Goal: Book appointment/travel/reservation

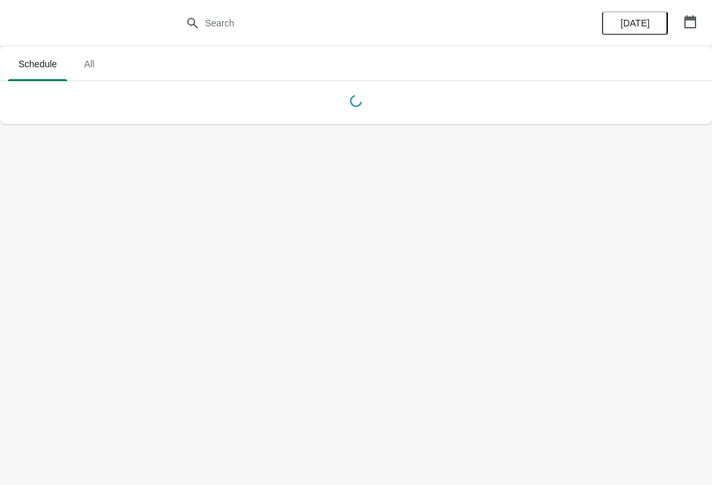
click at [693, 18] on icon "button" at bounding box center [691, 21] width 12 height 13
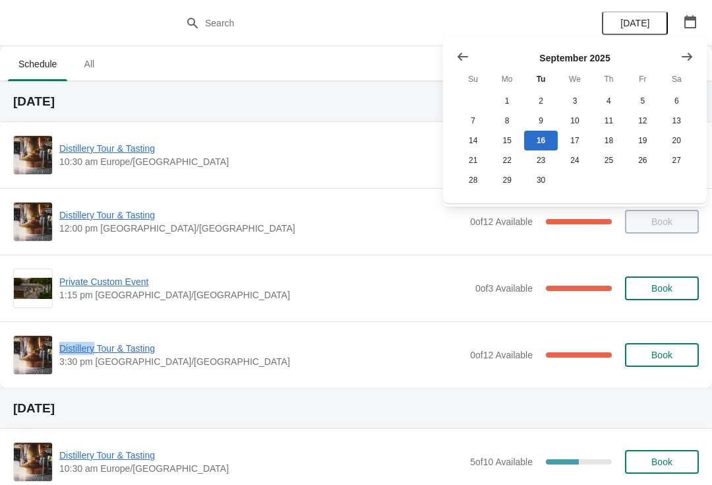
click at [101, 4] on div at bounding box center [356, 23] width 712 height 46
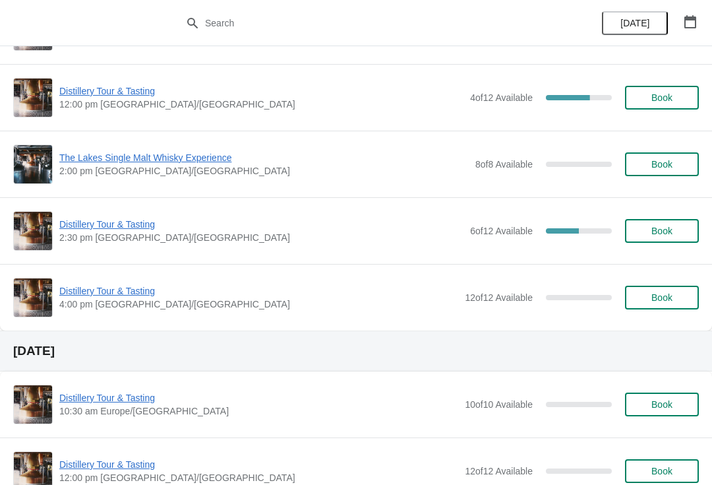
scroll to position [432, 0]
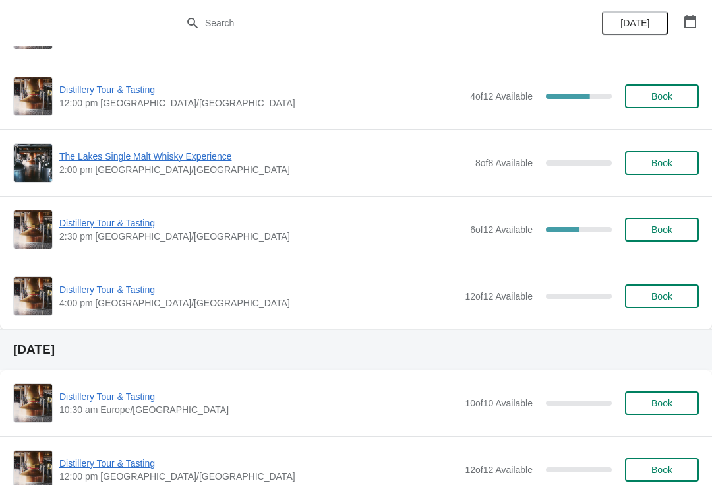
click at [692, 32] on button "button" at bounding box center [691, 22] width 24 height 24
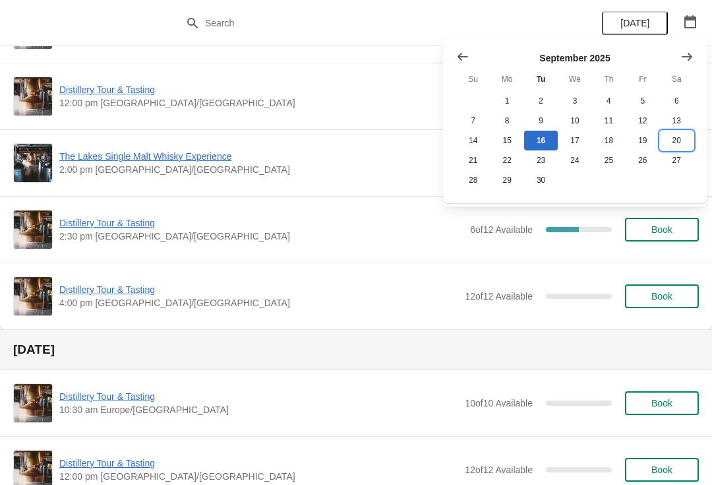
click at [679, 147] on button "20" at bounding box center [677, 141] width 34 height 20
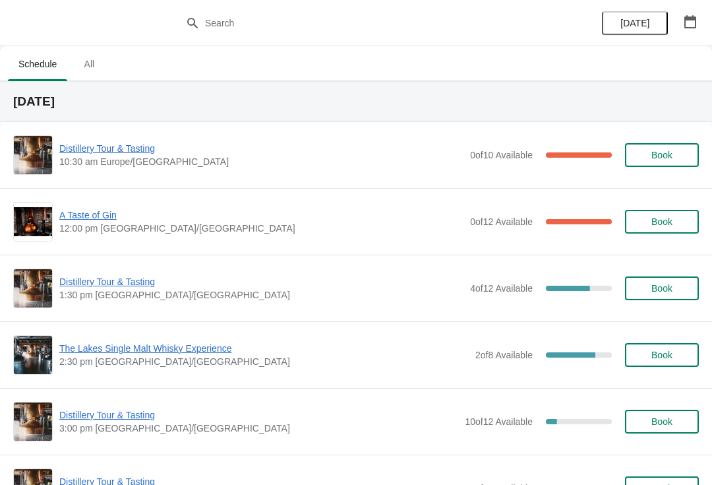
scroll to position [0, 0]
click at [109, 288] on span "Distillery Tour & Tasting" at bounding box center [261, 281] width 404 height 13
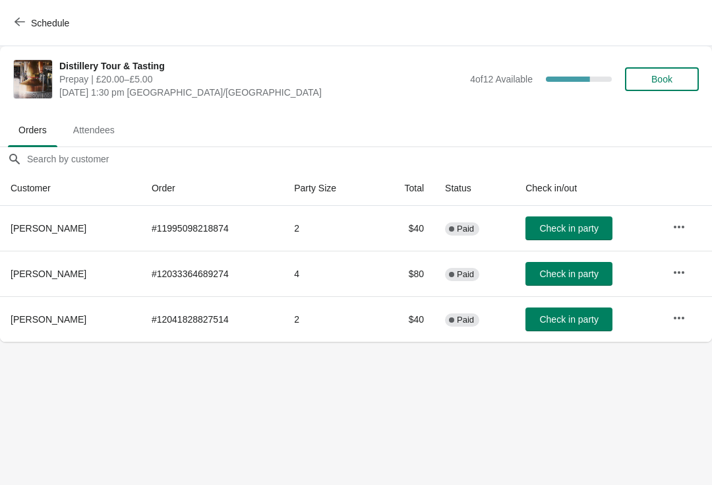
click at [675, 268] on icon "button" at bounding box center [679, 272] width 13 height 13
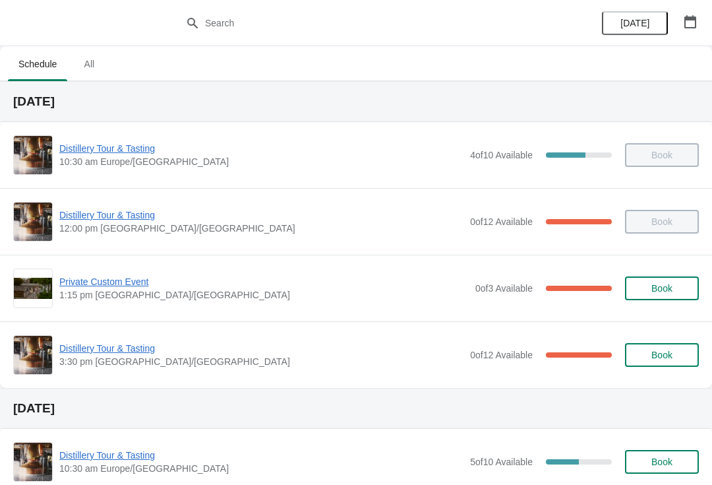
click at [700, 18] on button "button" at bounding box center [691, 22] width 24 height 24
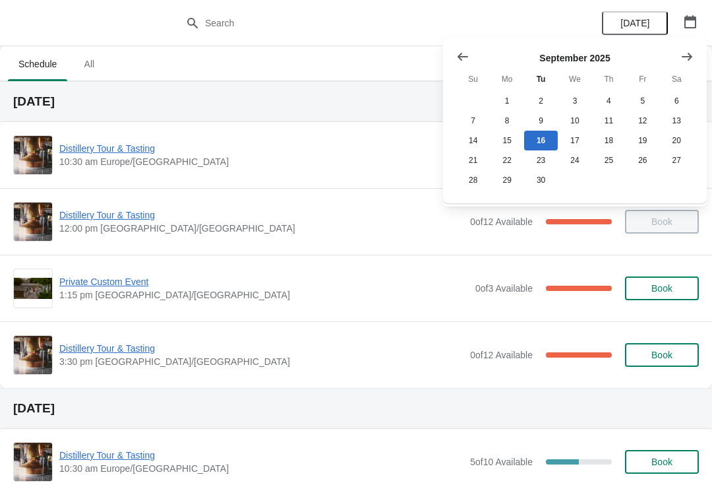
click at [693, 55] on icon "Show next month, October 2025" at bounding box center [687, 56] width 13 height 13
click at [538, 181] on button "28" at bounding box center [541, 180] width 34 height 20
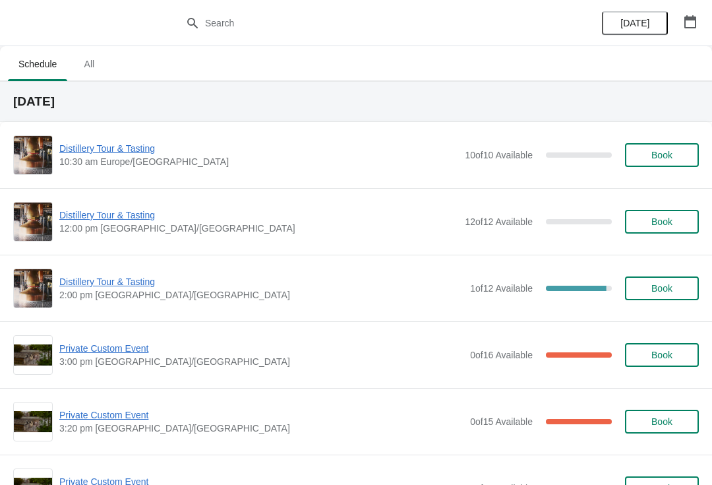
click at [693, 25] on icon "button" at bounding box center [690, 21] width 13 height 13
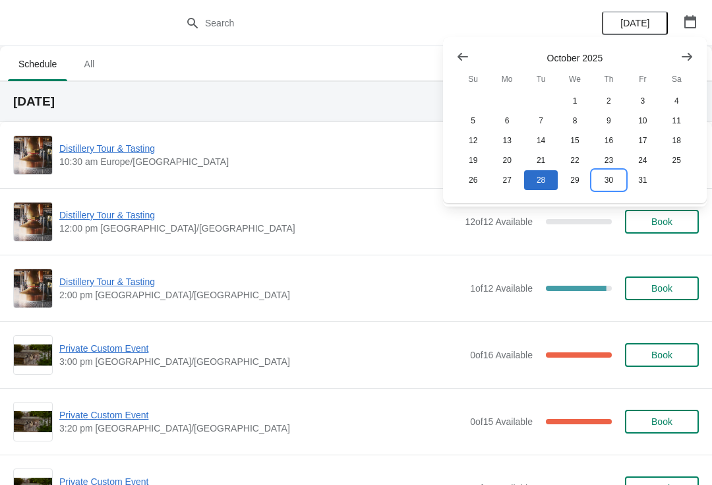
click at [619, 181] on button "30" at bounding box center [609, 180] width 34 height 20
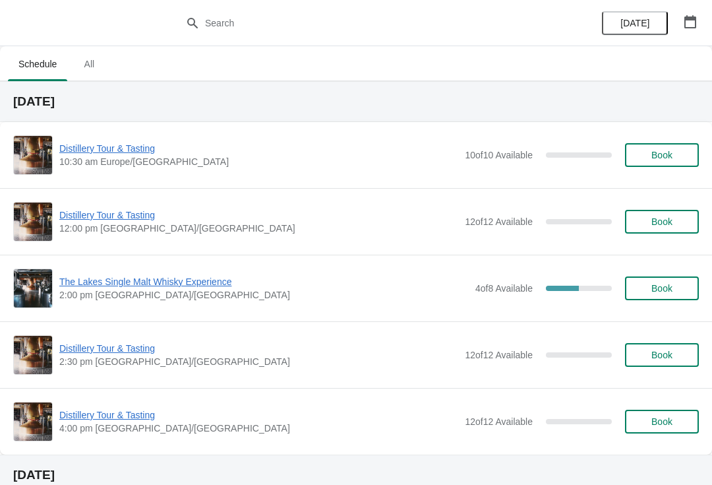
click at [685, 26] on icon "button" at bounding box center [691, 21] width 12 height 13
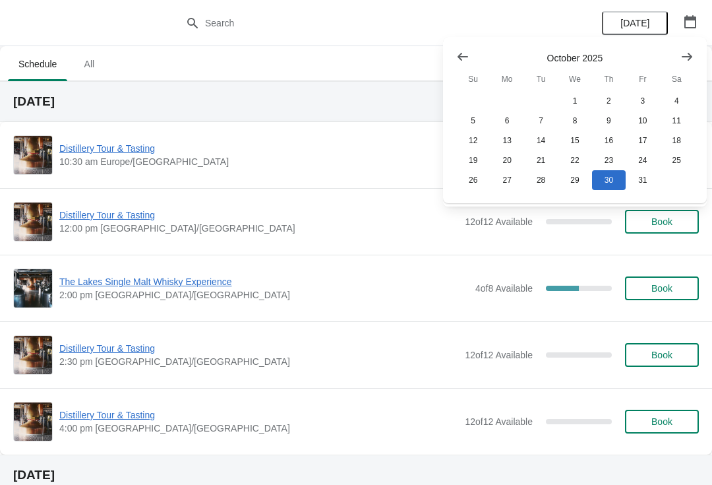
click at [691, 53] on icon "Show next month, November 2025" at bounding box center [687, 56] width 13 height 13
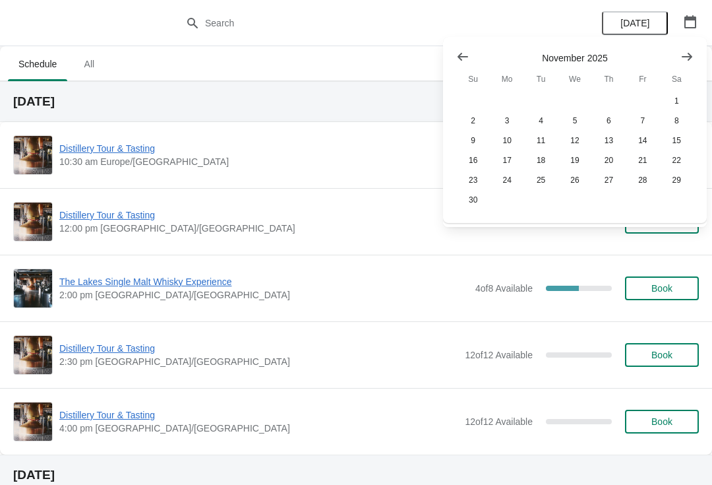
click at [455, 52] on button "Show previous month, October 2025" at bounding box center [463, 57] width 24 height 24
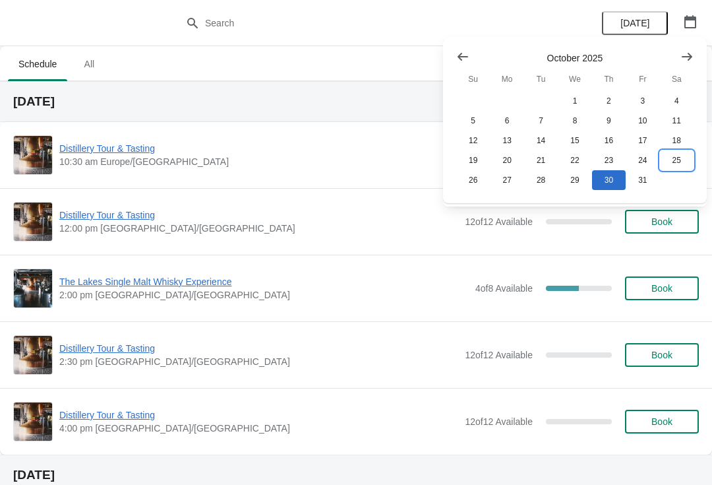
click at [685, 168] on button "25" at bounding box center [677, 160] width 34 height 20
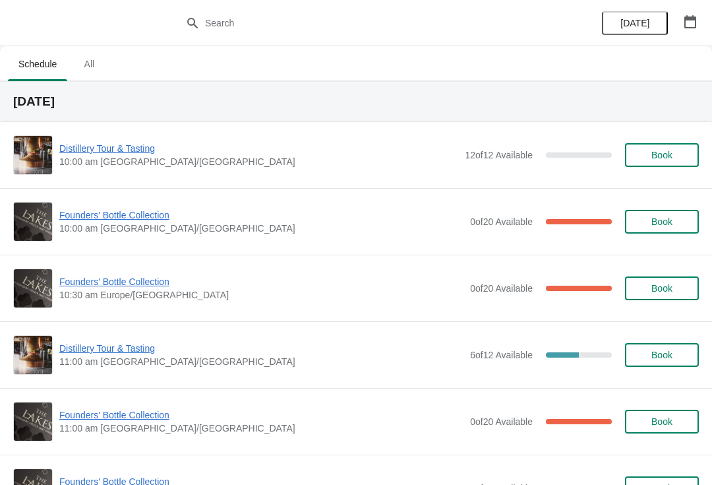
click at [144, 220] on span "Founders' Bottle Collection" at bounding box center [261, 214] width 404 height 13
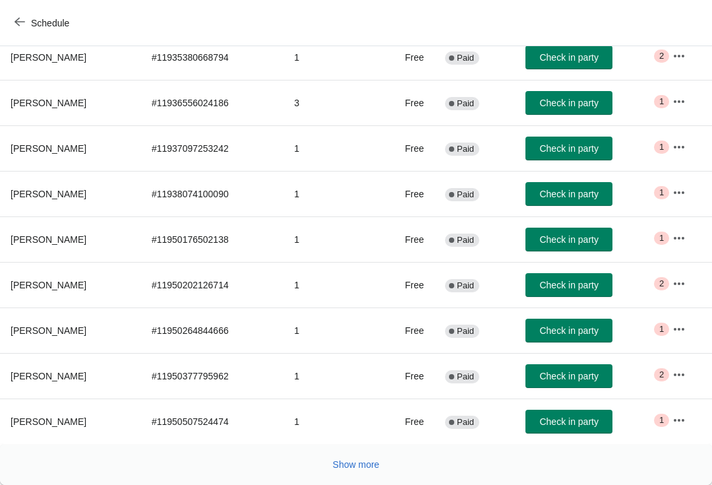
scroll to position [216, 0]
click at [368, 458] on button "Show more" at bounding box center [356, 464] width 57 height 24
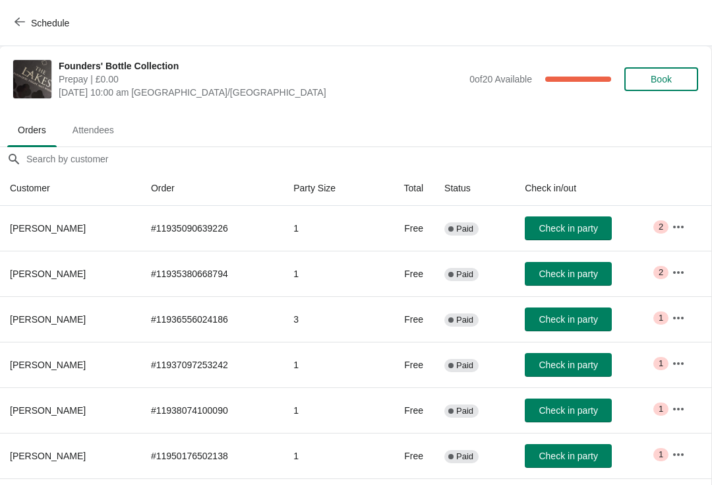
scroll to position [0, 1]
click at [7, 18] on button "Schedule" at bounding box center [43, 23] width 73 height 24
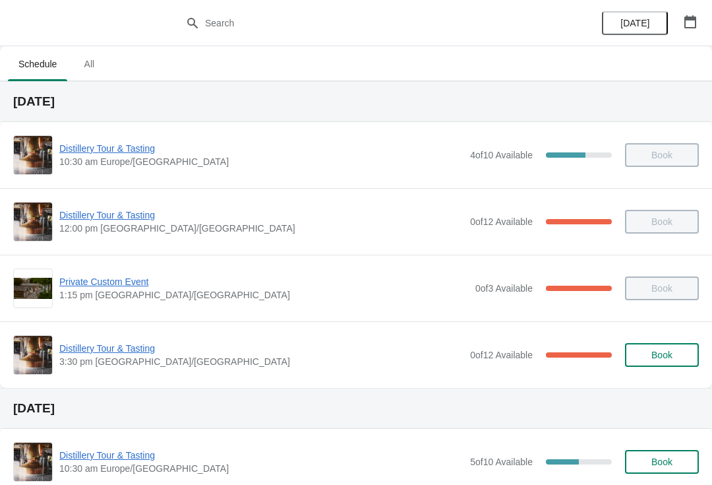
click at [694, 24] on icon "button" at bounding box center [690, 21] width 13 height 13
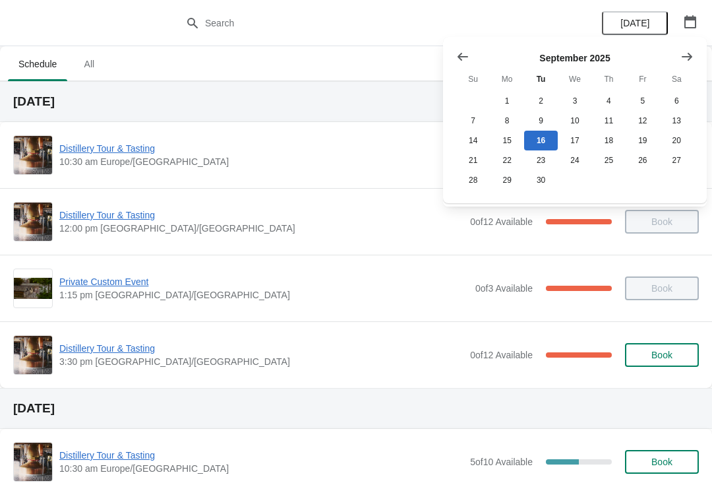
click at [686, 57] on icon "Show next month, October 2025" at bounding box center [687, 56] width 11 height 8
click at [685, 158] on button "25" at bounding box center [677, 160] width 34 height 20
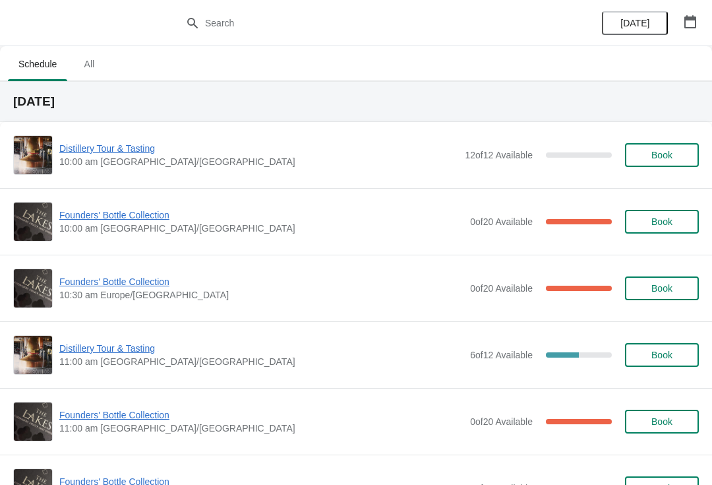
click at [125, 281] on span "Founders' Bottle Collection" at bounding box center [261, 281] width 404 height 13
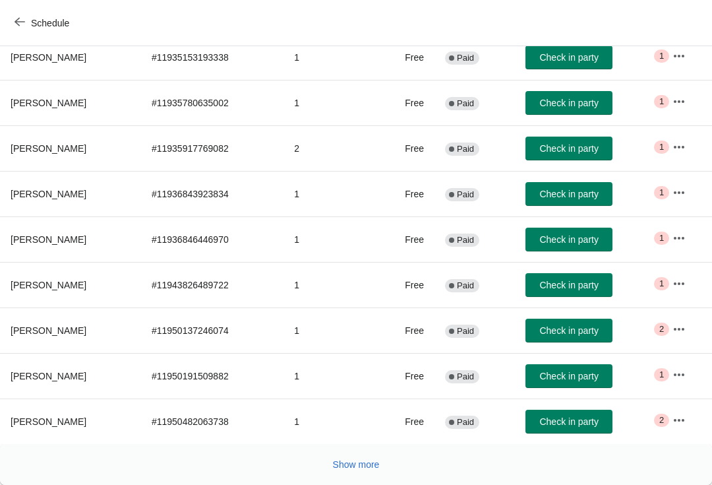
scroll to position [216, 0]
click at [354, 472] on button "Show more" at bounding box center [356, 464] width 57 height 24
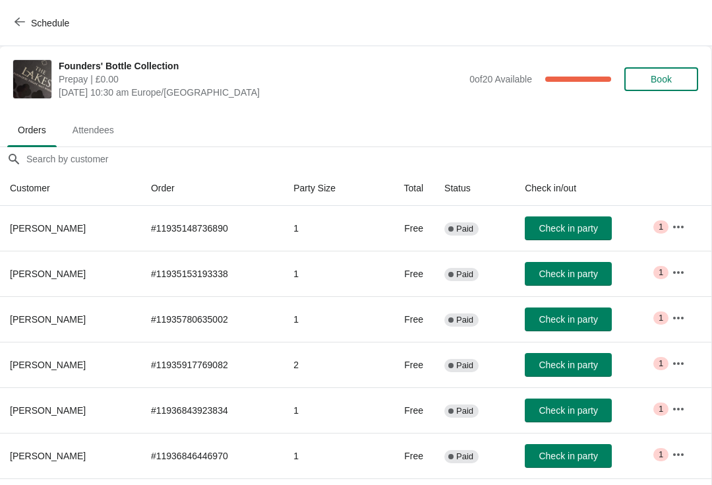
scroll to position [0, 1]
click at [23, 26] on icon "button" at bounding box center [20, 21] width 11 height 11
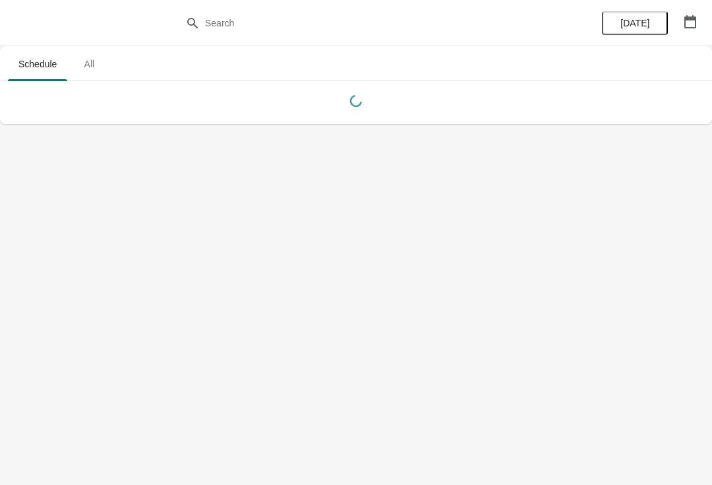
click at [700, 16] on button "button" at bounding box center [691, 22] width 24 height 24
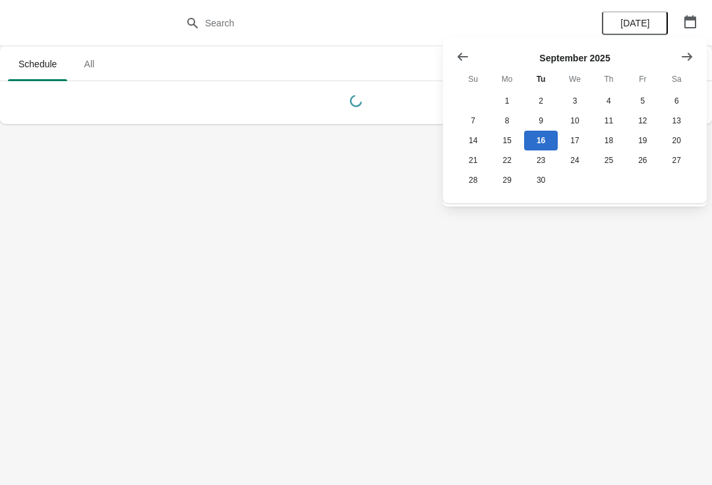
click at [693, 61] on icon "Show next month, October 2025" at bounding box center [687, 56] width 13 height 13
click at [686, 164] on button "25" at bounding box center [677, 160] width 34 height 20
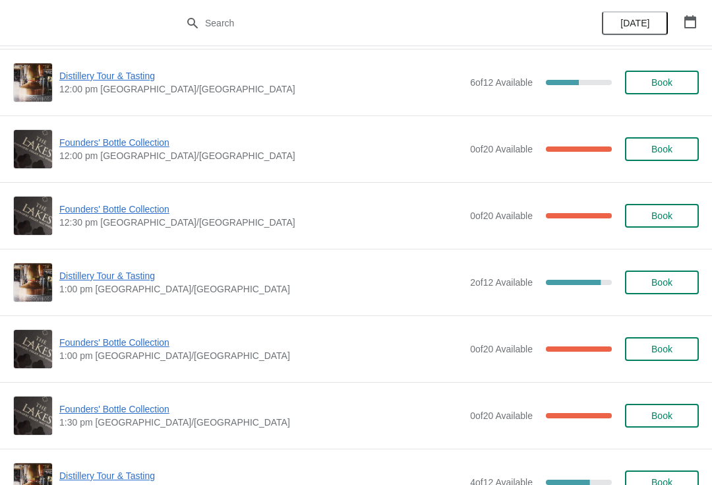
scroll to position [478, 0]
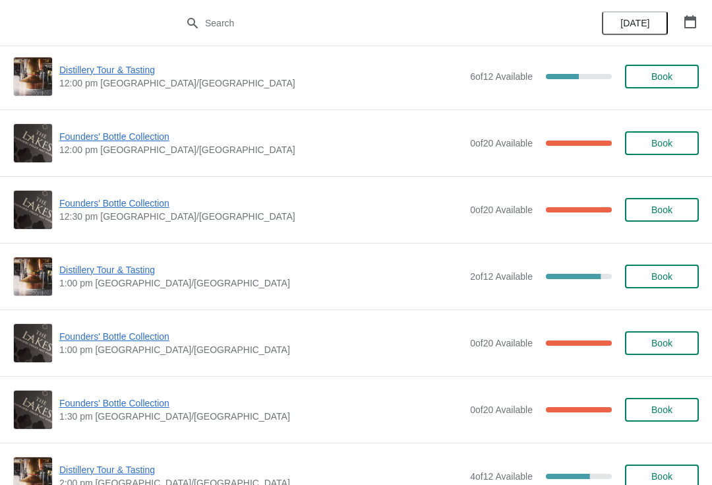
click at [123, 339] on span "Founders' Bottle Collection" at bounding box center [261, 336] width 404 height 13
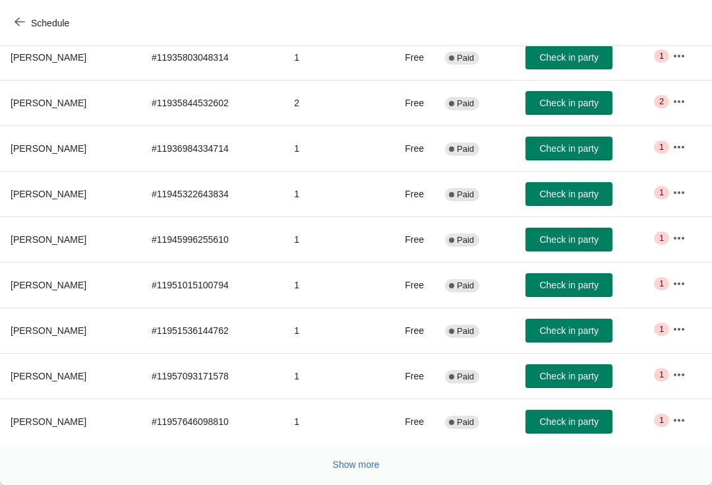
scroll to position [216, 0]
click at [355, 475] on button "Show more" at bounding box center [356, 464] width 57 height 24
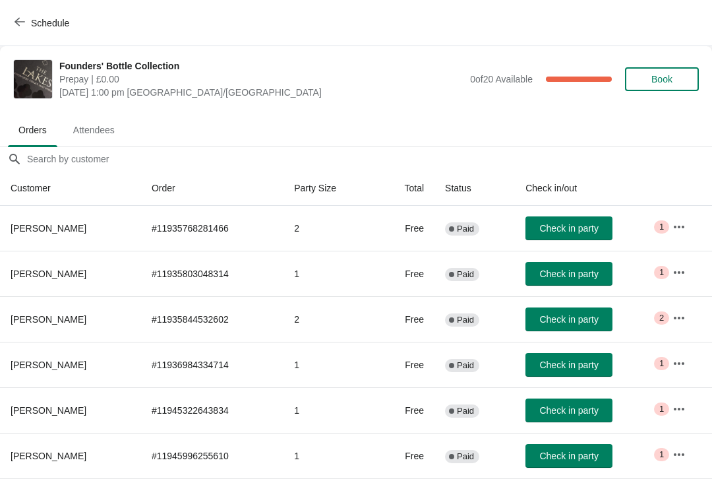
scroll to position [0, 0]
click at [20, 26] on icon "button" at bounding box center [20, 21] width 11 height 11
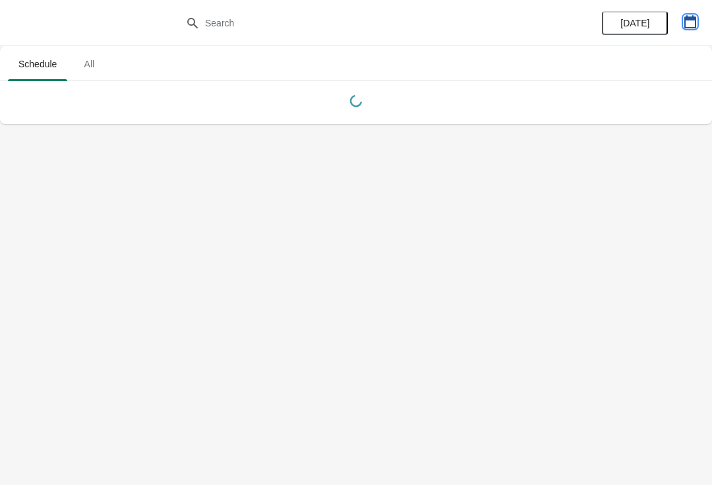
click at [693, 27] on icon "button" at bounding box center [691, 21] width 12 height 13
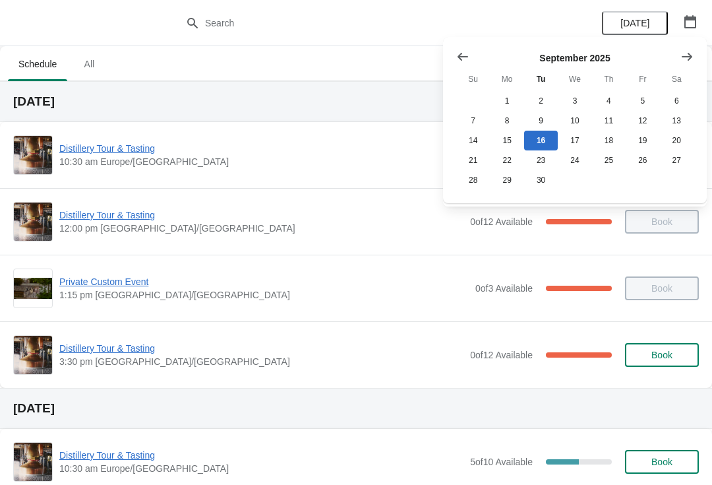
click at [693, 56] on icon "Show next month, October 2025" at bounding box center [687, 56] width 13 height 13
click at [680, 162] on button "25" at bounding box center [677, 160] width 34 height 20
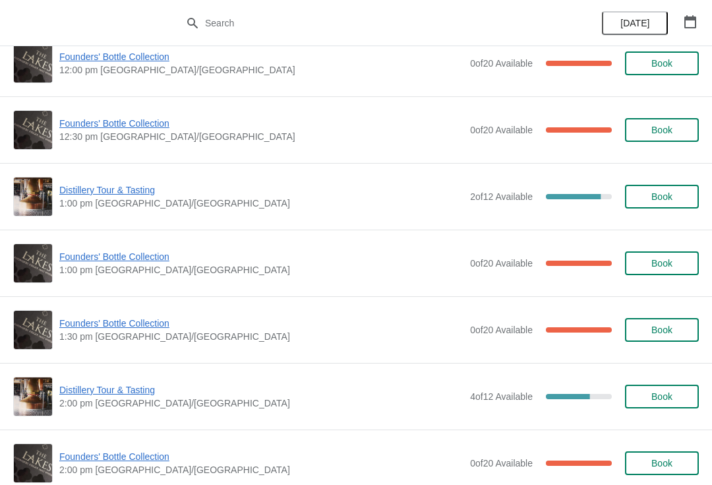
scroll to position [561, 0]
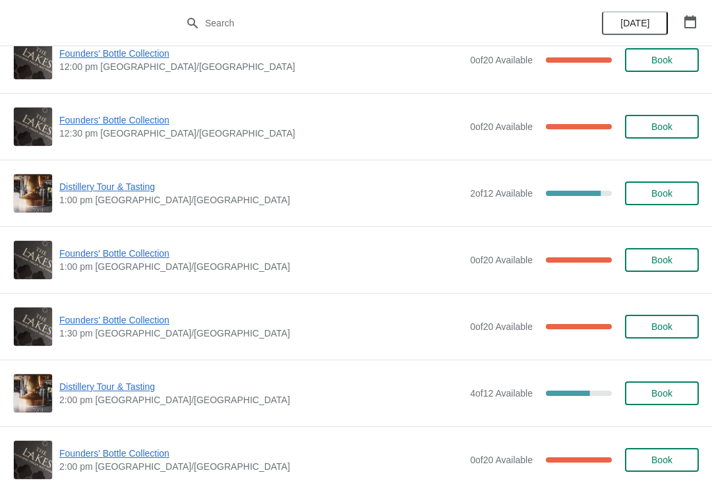
click at [109, 322] on span "Founders' Bottle Collection" at bounding box center [261, 319] width 404 height 13
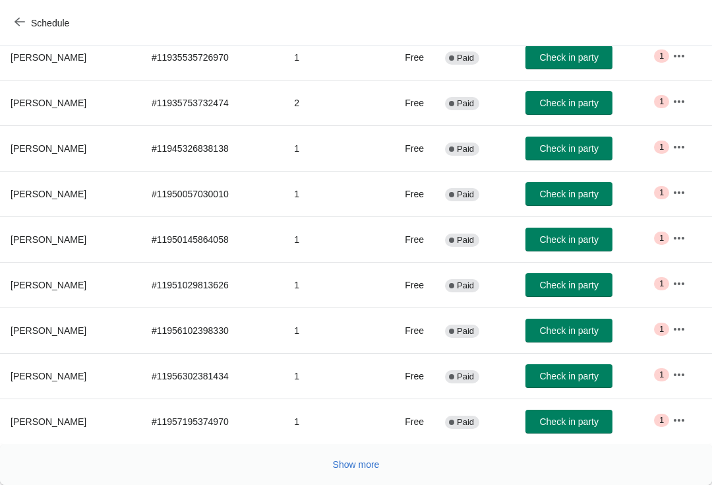
scroll to position [216, 0]
click at [361, 473] on button "Show more" at bounding box center [356, 464] width 57 height 24
